Goal: Transaction & Acquisition: Book appointment/travel/reservation

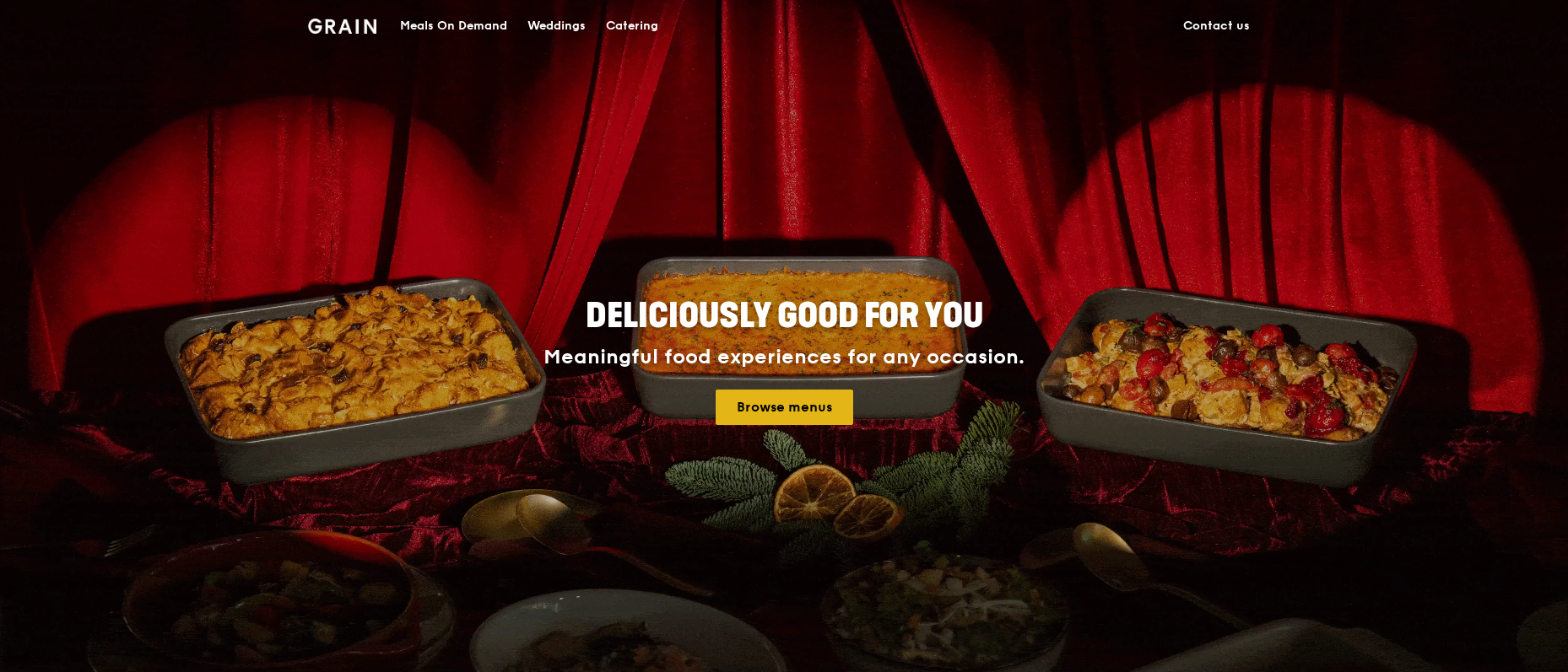
click at [789, 406] on link "Browse menus" at bounding box center [784, 408] width 137 height 36
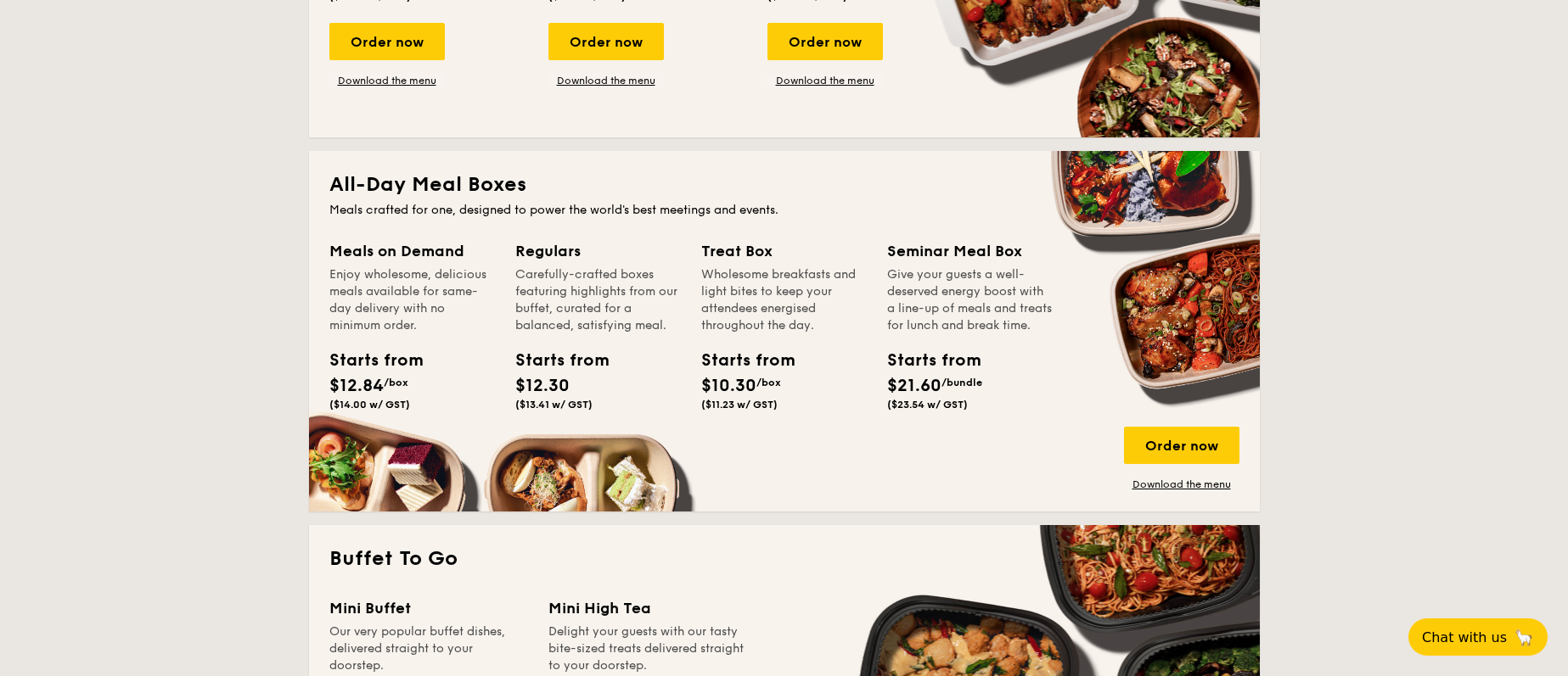
scroll to position [978, 0]
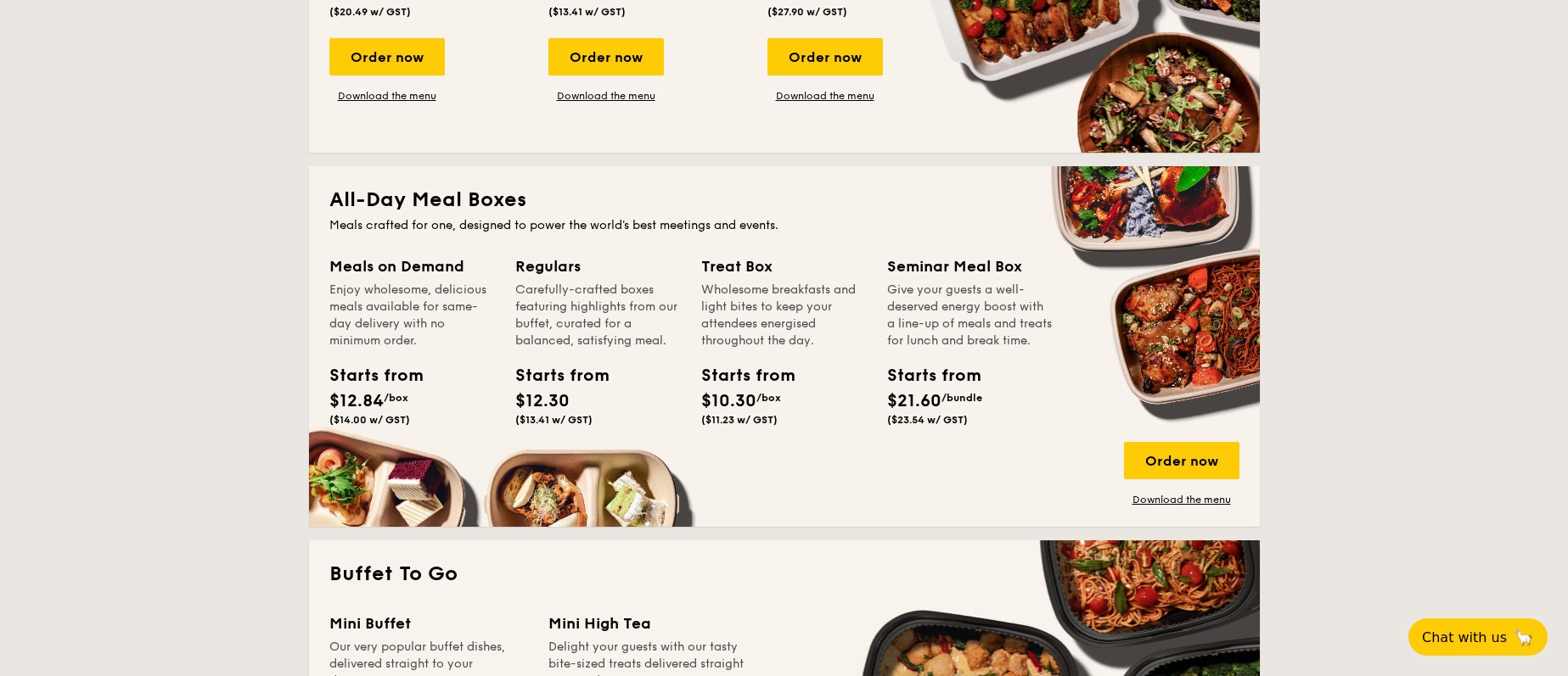
click at [396, 188] on h2 "All-Day Meal Boxes" at bounding box center [784, 200] width 910 height 27
click at [417, 209] on h2 "All-Day Meal Boxes" at bounding box center [784, 200] width 910 height 27
click at [1193, 449] on div "Order now" at bounding box center [1182, 461] width 115 height 37
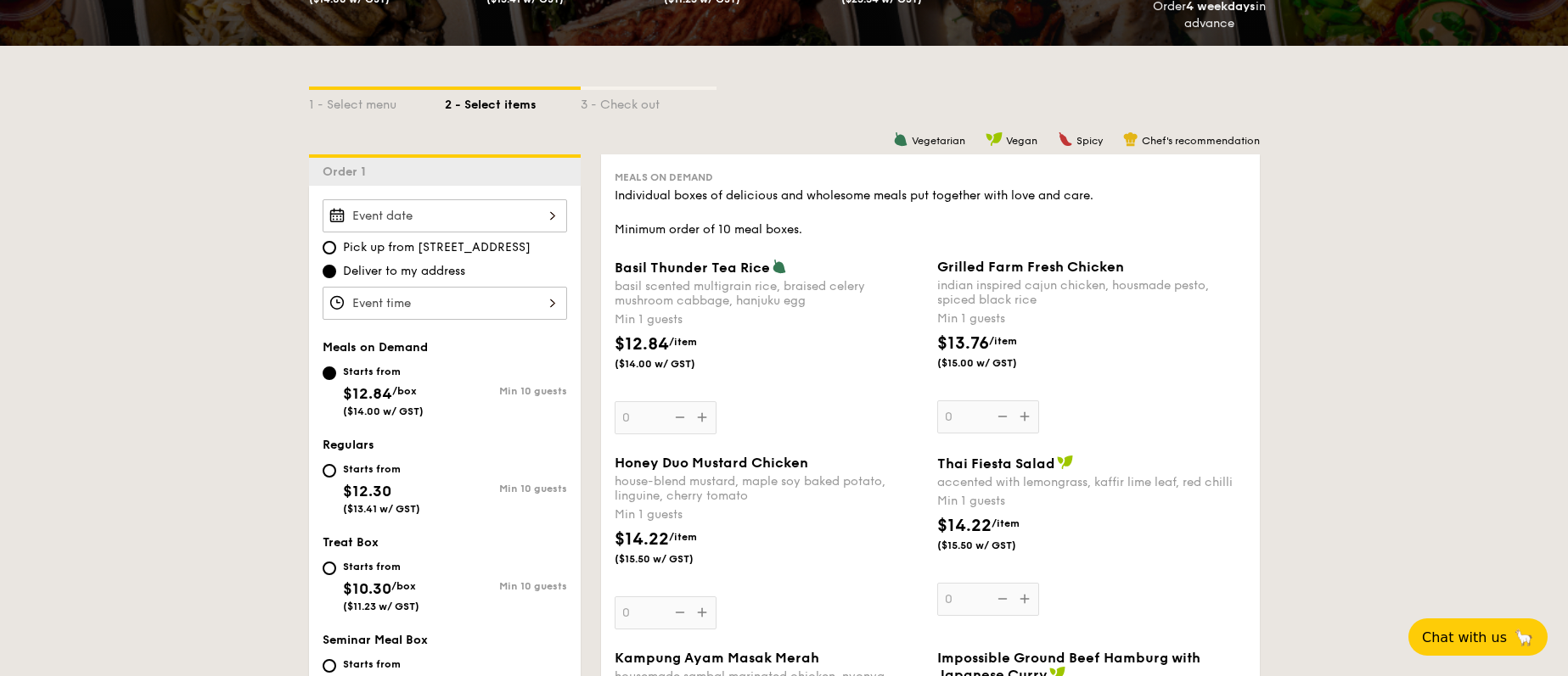
scroll to position [349, 0]
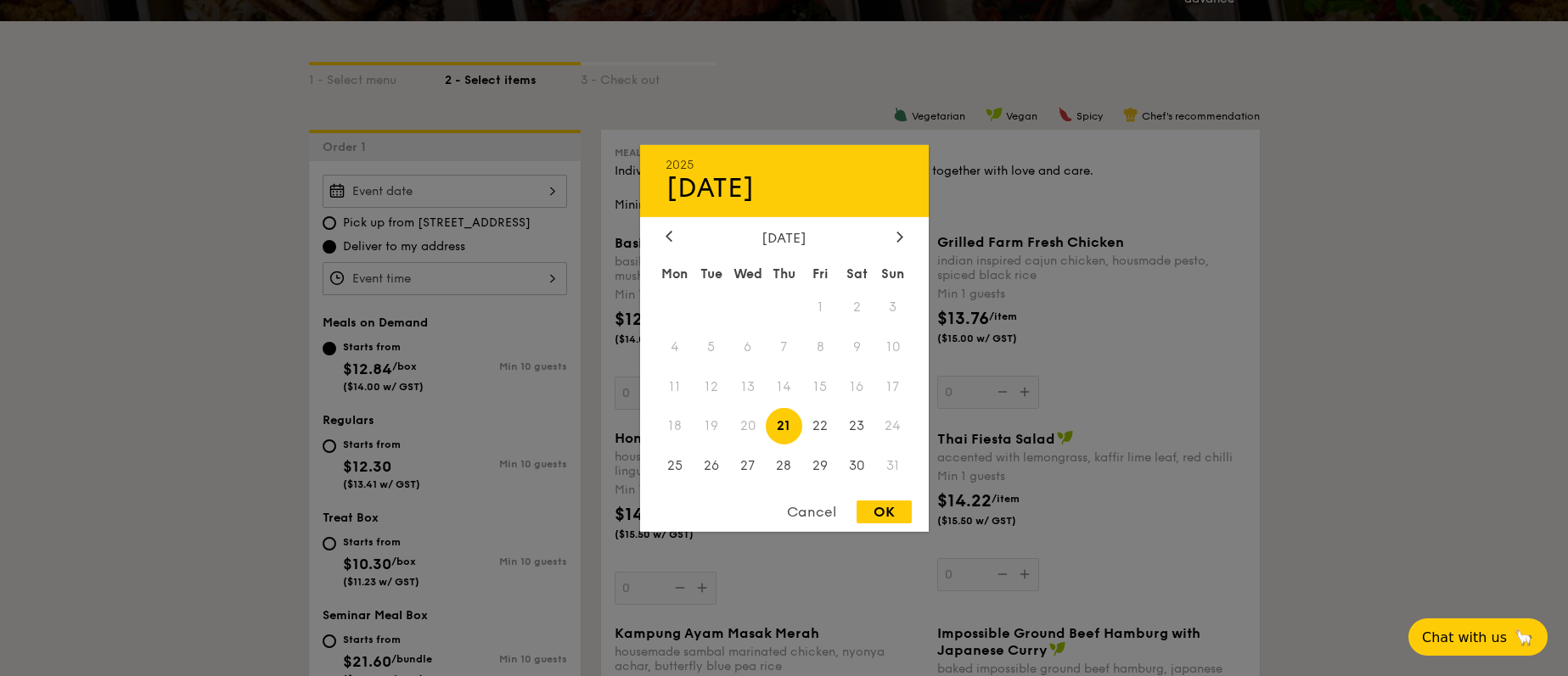
click at [476, 184] on div "2025 Aug 21 August 2025 Mon Tue Wed Thu Fri Sat Sun 1 2 3 4 5 6 7 8 9 10 11 12 …" at bounding box center [445, 191] width 244 height 33
click at [785, 458] on span "28" at bounding box center [784, 466] width 36 height 36
click at [885, 511] on div "OK" at bounding box center [884, 512] width 55 height 23
type input "Aug 28, 2025"
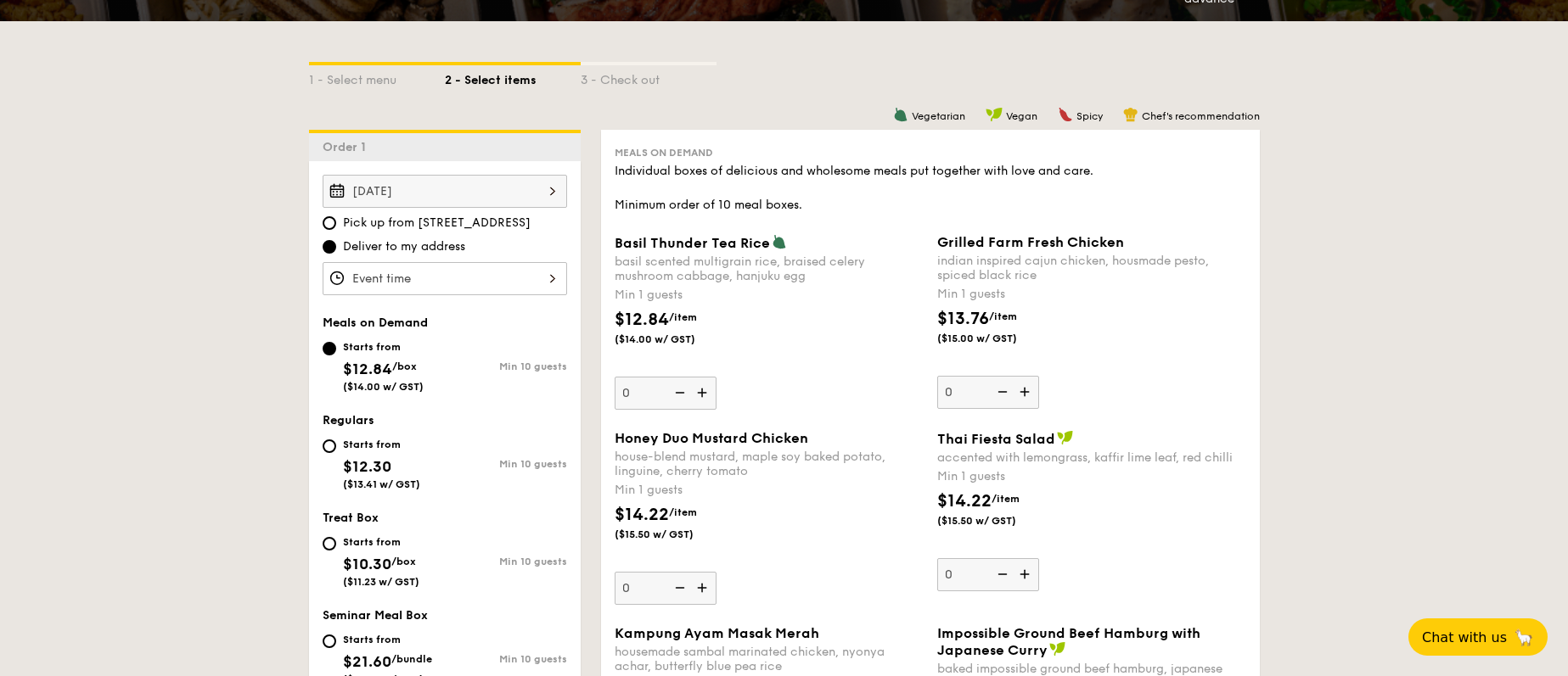
click at [474, 283] on div at bounding box center [445, 279] width 244 height 33
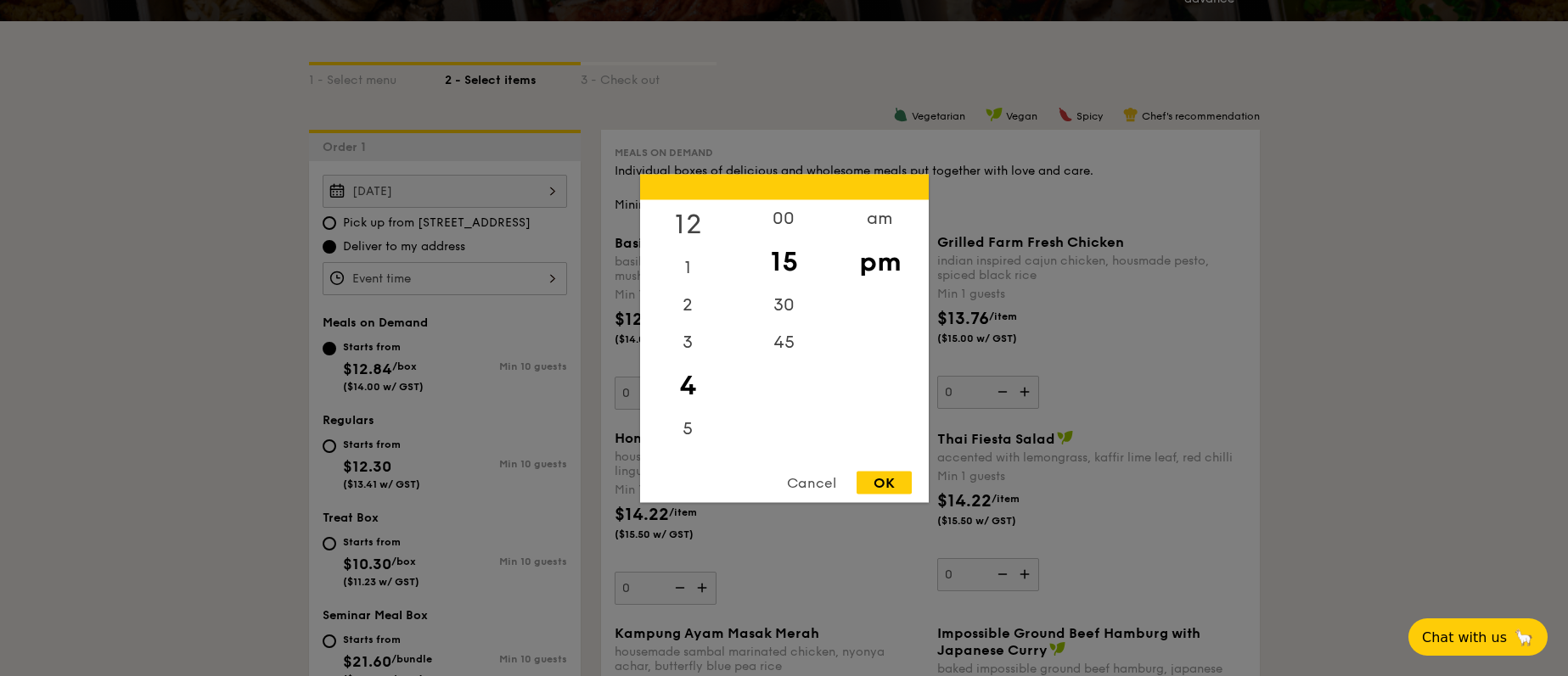
click at [683, 222] on div "12" at bounding box center [688, 224] width 96 height 50
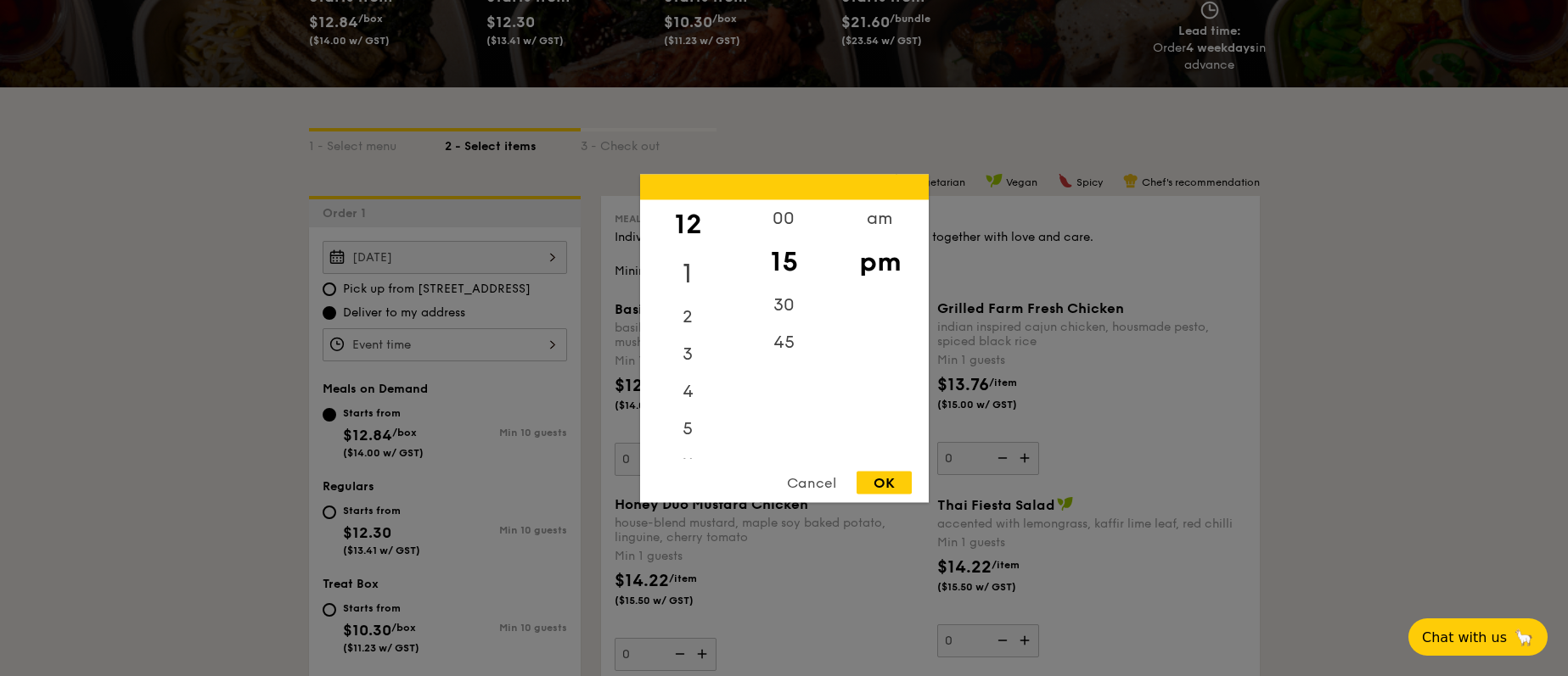
scroll to position [187, 0]
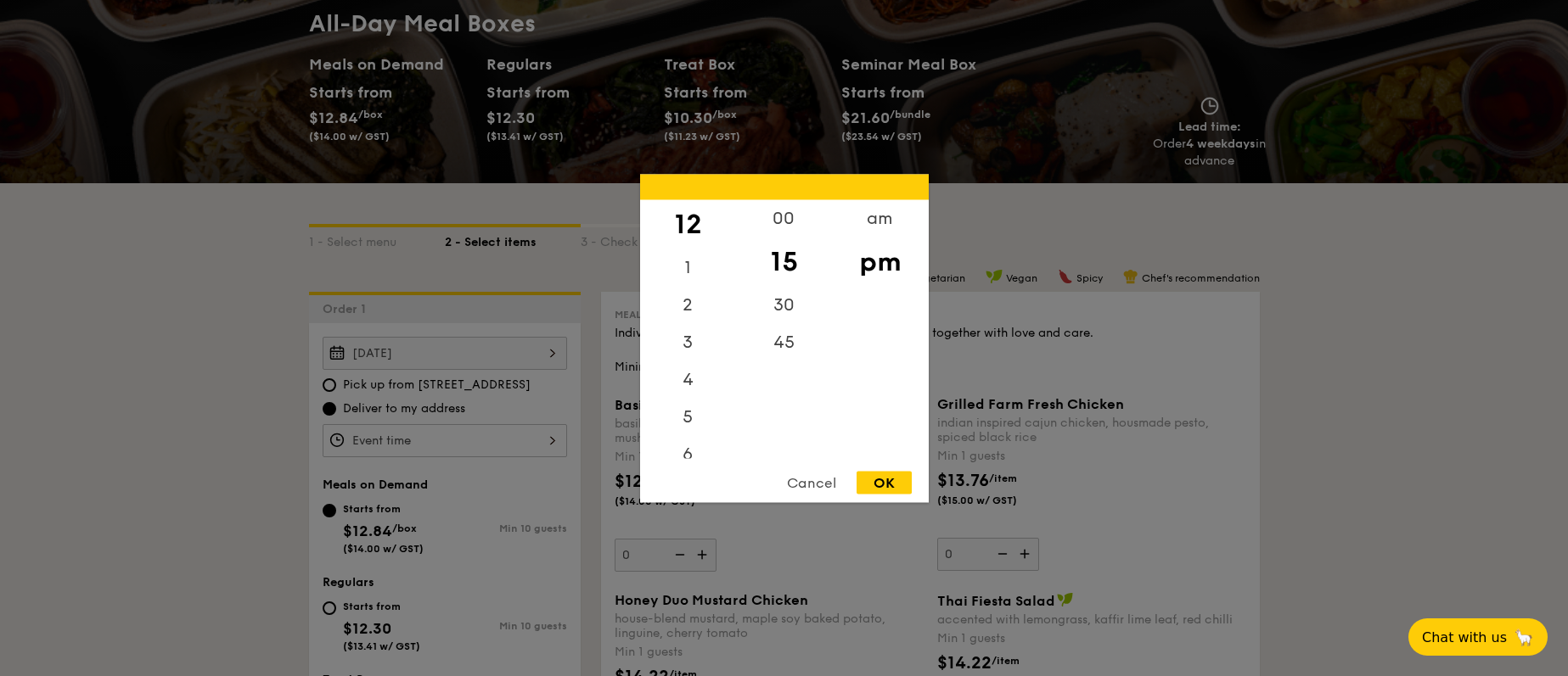
click at [698, 224] on div "12" at bounding box center [688, 224] width 96 height 50
click at [885, 222] on div "am" at bounding box center [880, 224] width 96 height 50
click at [693, 439] on div "11" at bounding box center [688, 444] width 96 height 50
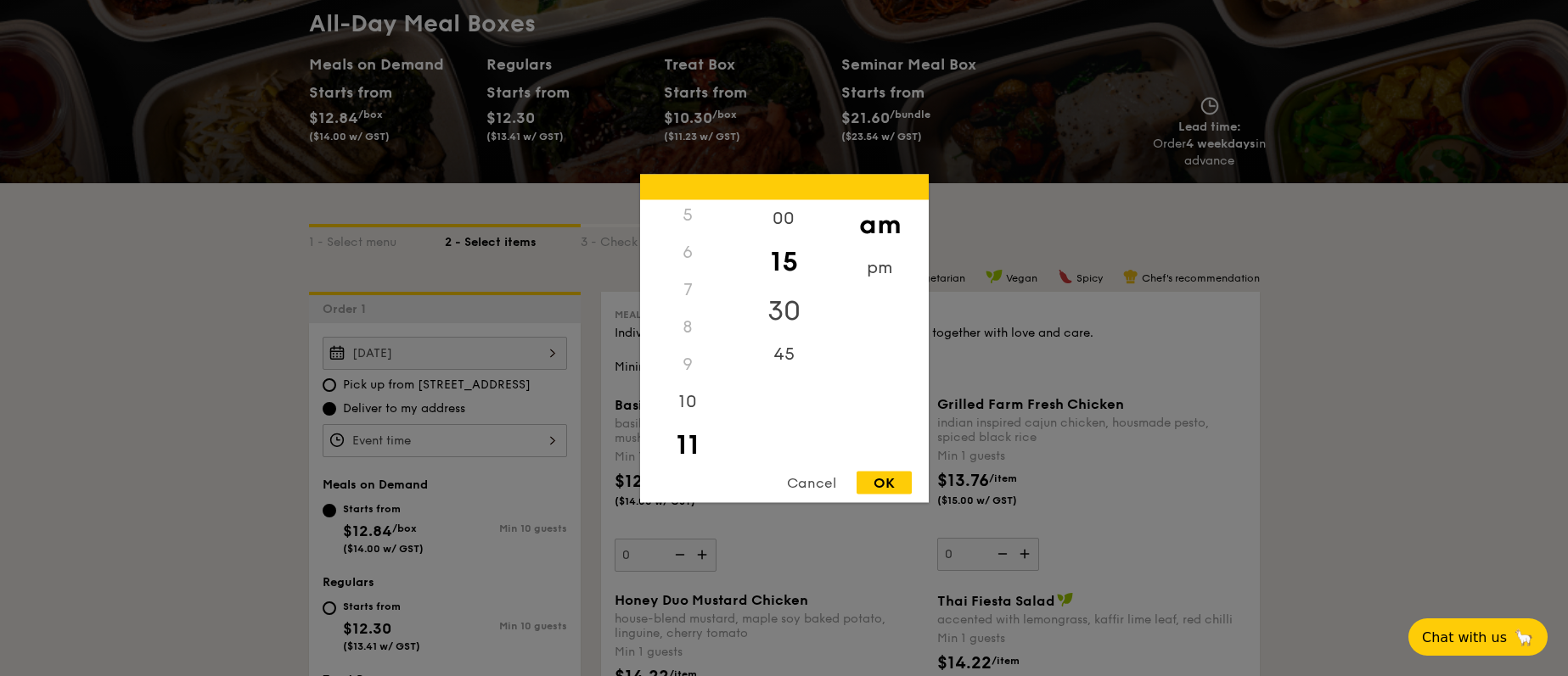
click at [784, 312] on div "30" at bounding box center [784, 310] width 96 height 50
click at [867, 481] on div "OK" at bounding box center [884, 482] width 55 height 23
click at [486, 441] on div "11:30AM 12 1 2 3 4 5 6 7 8 9 10 11 00 15 30 45 am pm Cancel OK" at bounding box center [445, 441] width 244 height 33
click at [901, 269] on div "pm" at bounding box center [880, 273] width 96 height 50
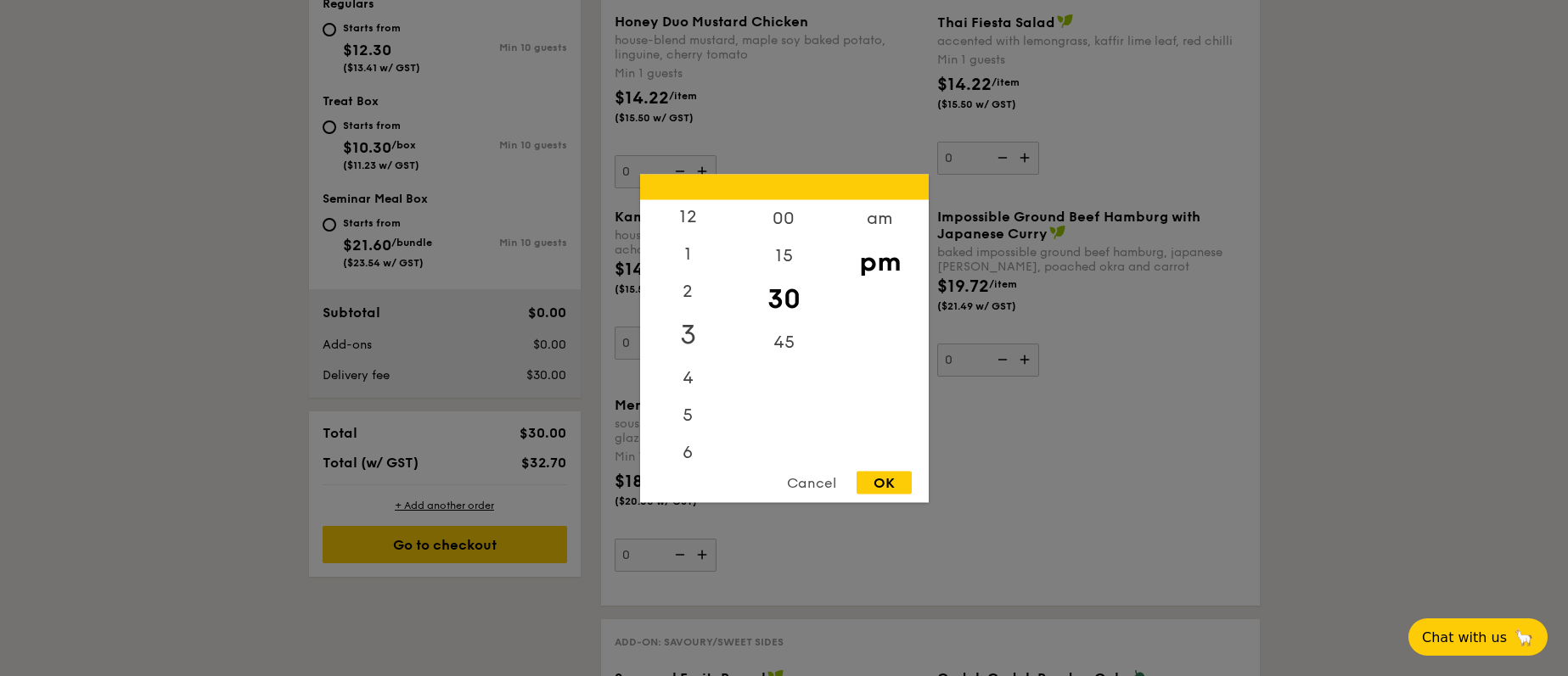
scroll to position [0, 0]
click at [711, 211] on div "12" at bounding box center [688, 224] width 96 height 50
click at [793, 258] on div "15" at bounding box center [784, 261] width 96 height 50
click at [887, 478] on div "OK" at bounding box center [884, 482] width 55 height 23
type input "12:15PM"
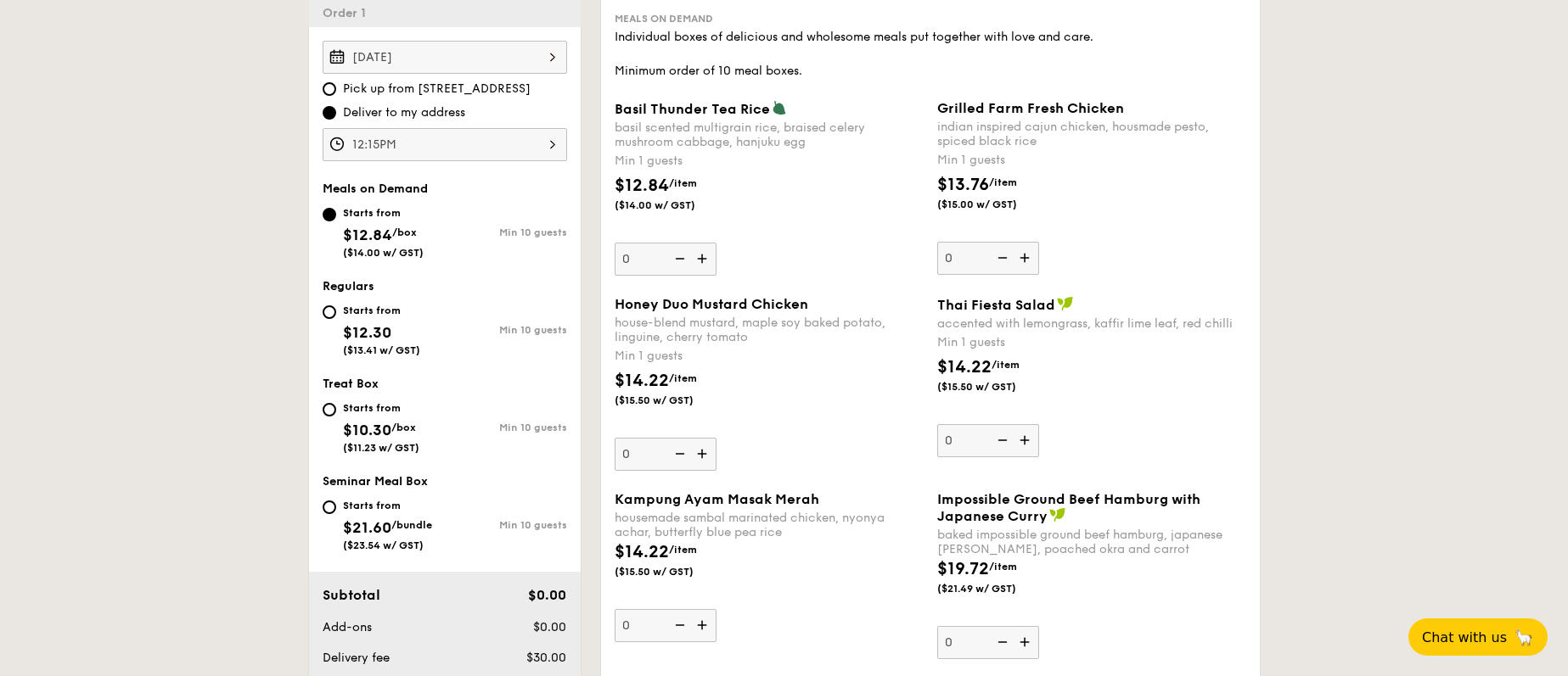
scroll to position [484, 0]
click at [445, 151] on div "12:15PM" at bounding box center [445, 143] width 244 height 33
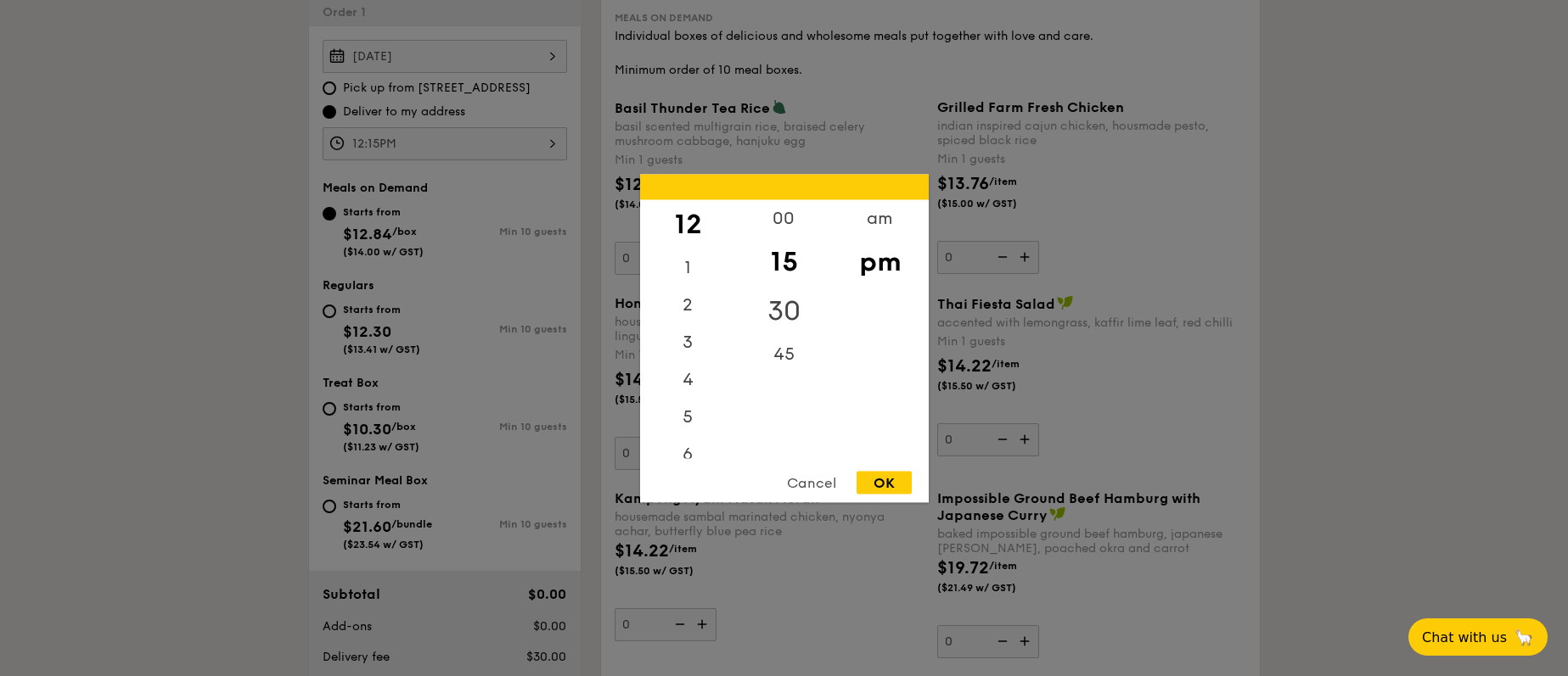
click at [786, 311] on div "30" at bounding box center [784, 310] width 96 height 50
click at [784, 268] on div "15" at bounding box center [784, 261] width 96 height 50
click at [882, 486] on div "OK" at bounding box center [884, 482] width 55 height 23
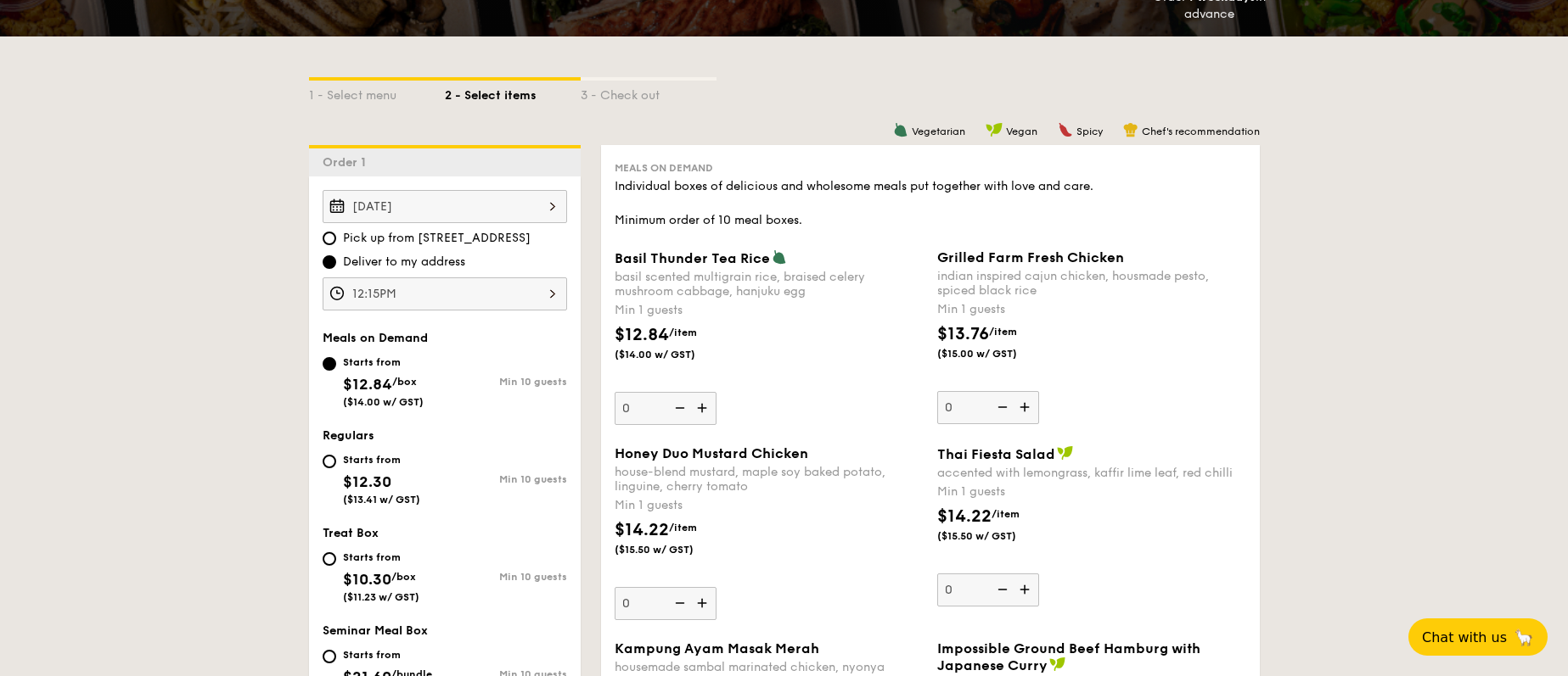
scroll to position [339, 0]
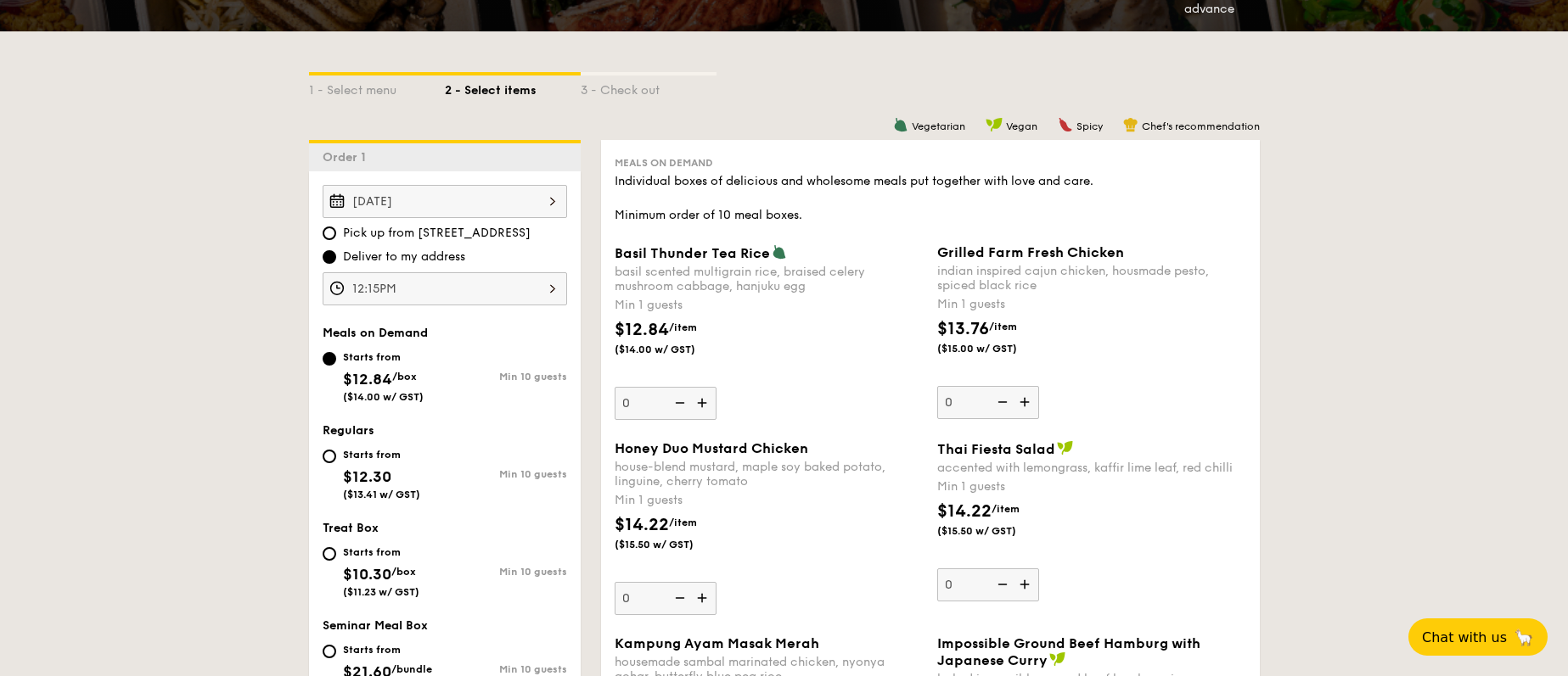
click at [707, 401] on img at bounding box center [703, 403] width 25 height 32
click at [707, 401] on input "0" at bounding box center [665, 403] width 102 height 33
click at [707, 401] on img at bounding box center [703, 403] width 25 height 32
click at [707, 401] on input "1" at bounding box center [665, 403] width 102 height 33
type input "2"
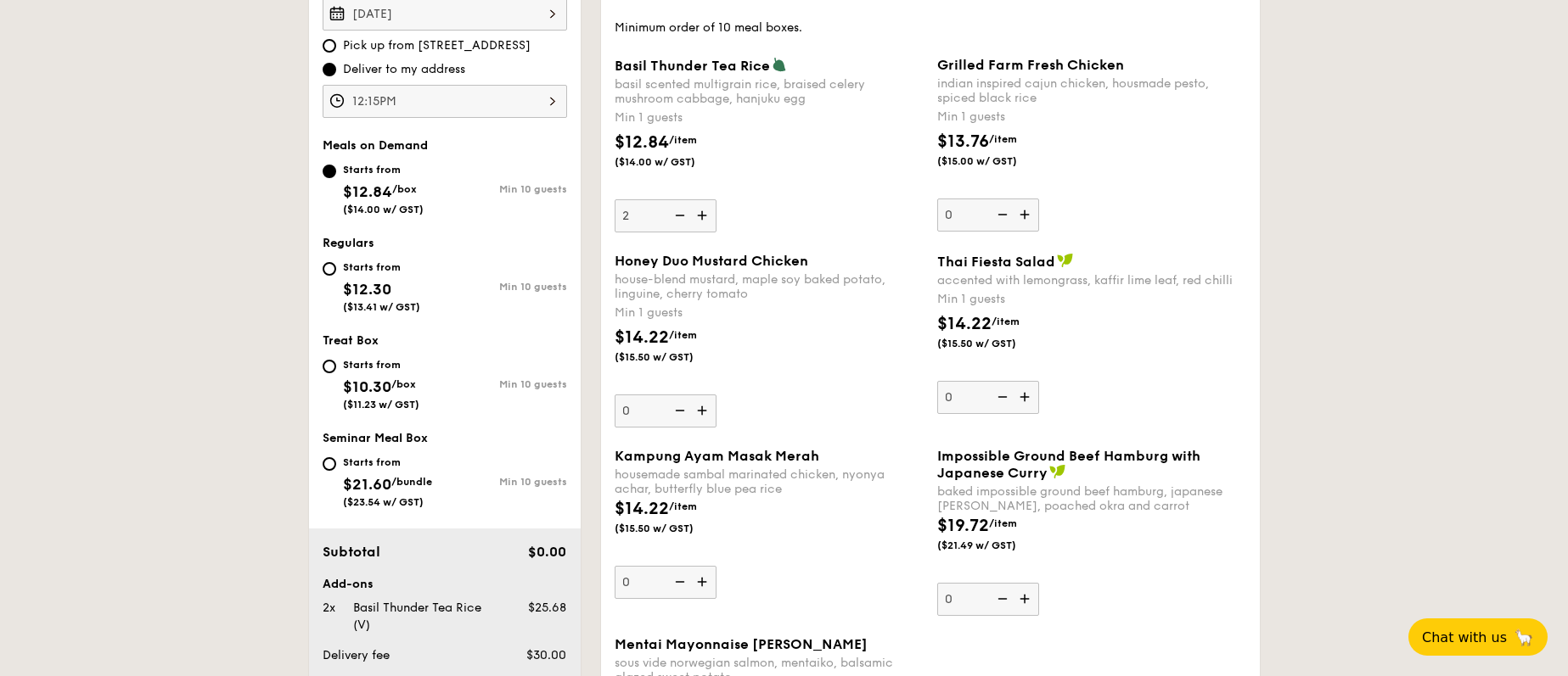
scroll to position [500, 0]
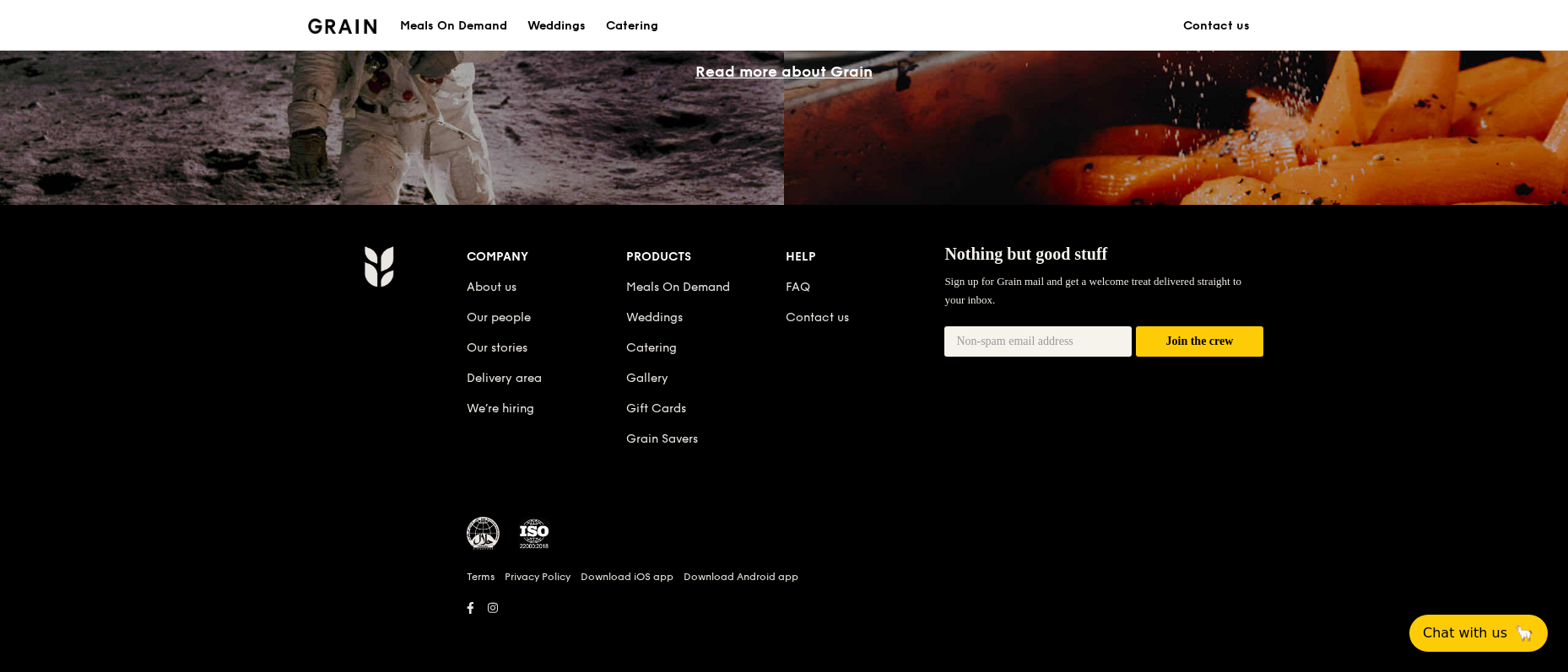
scroll to position [1550, 0]
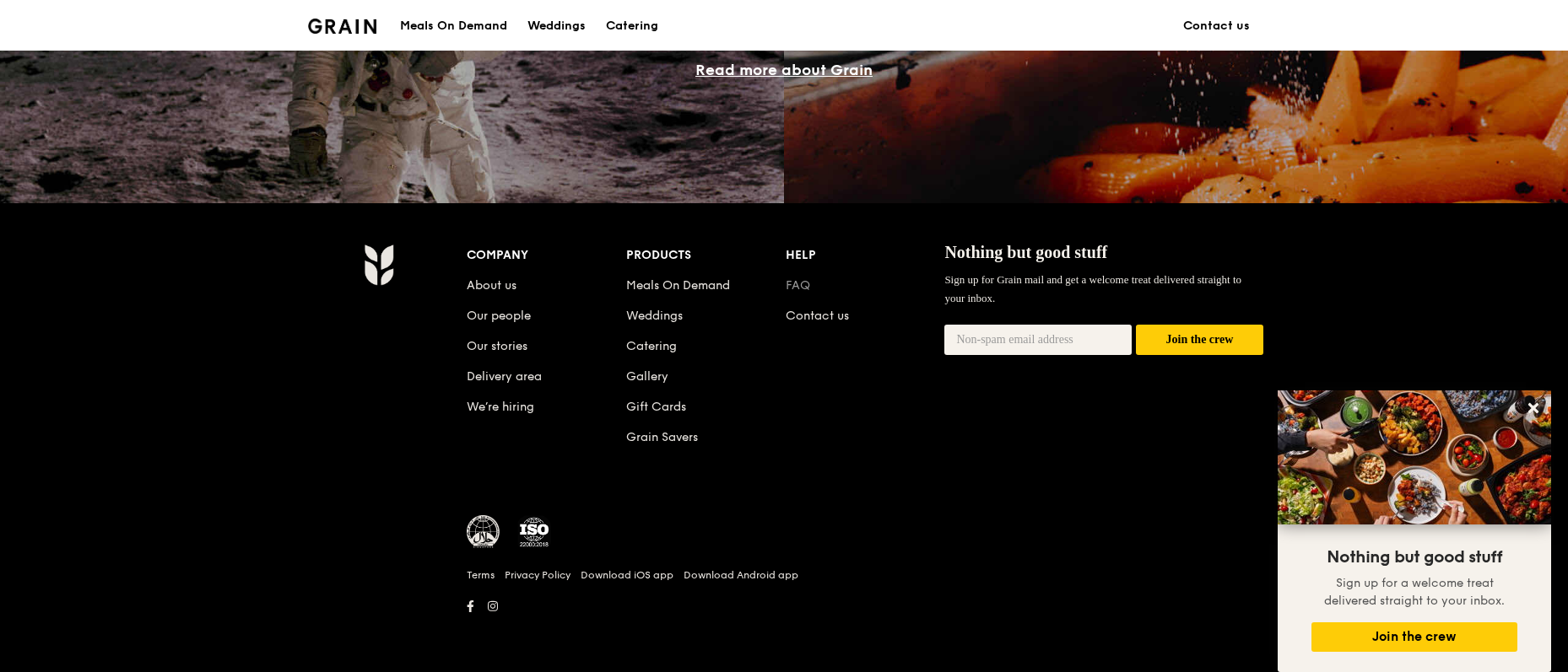
click at [795, 282] on link "FAQ" at bounding box center [798, 286] width 24 height 14
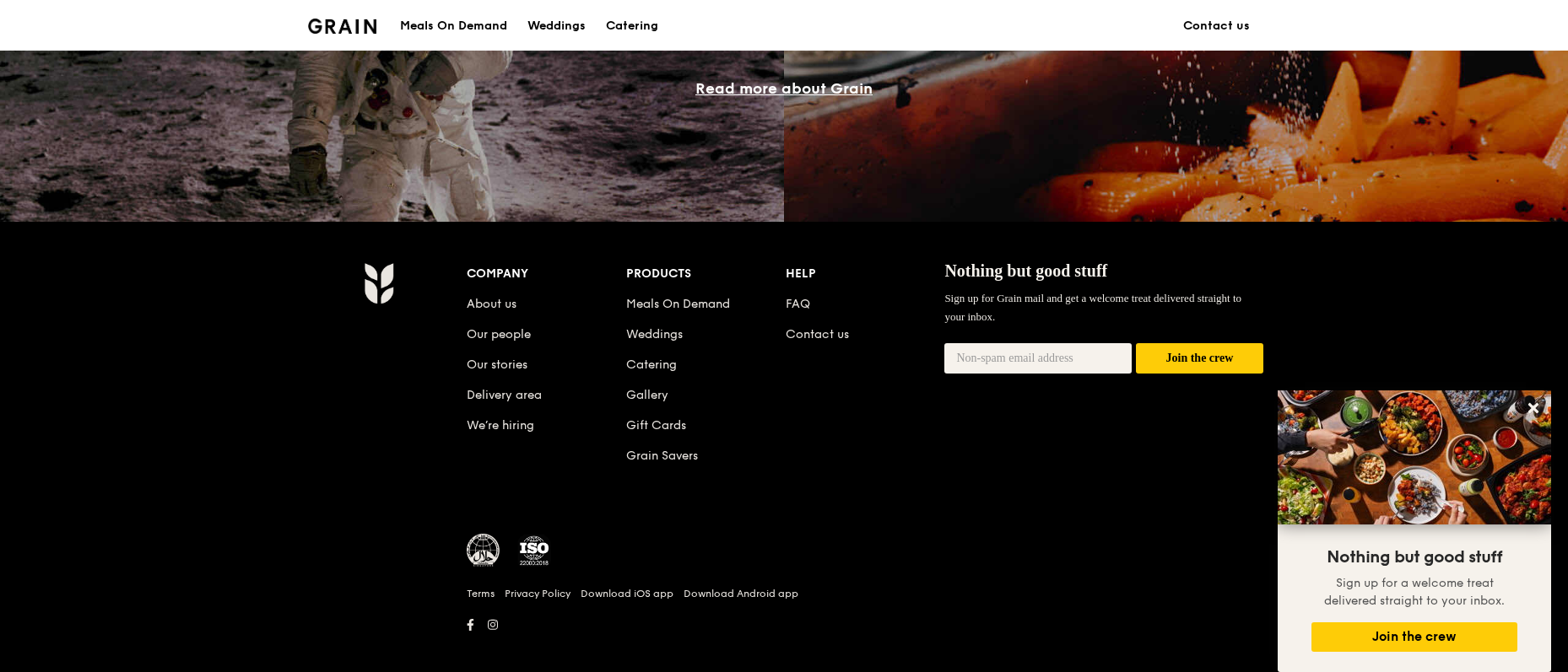
scroll to position [1541, 0]
